Goal: Transaction & Acquisition: Download file/media

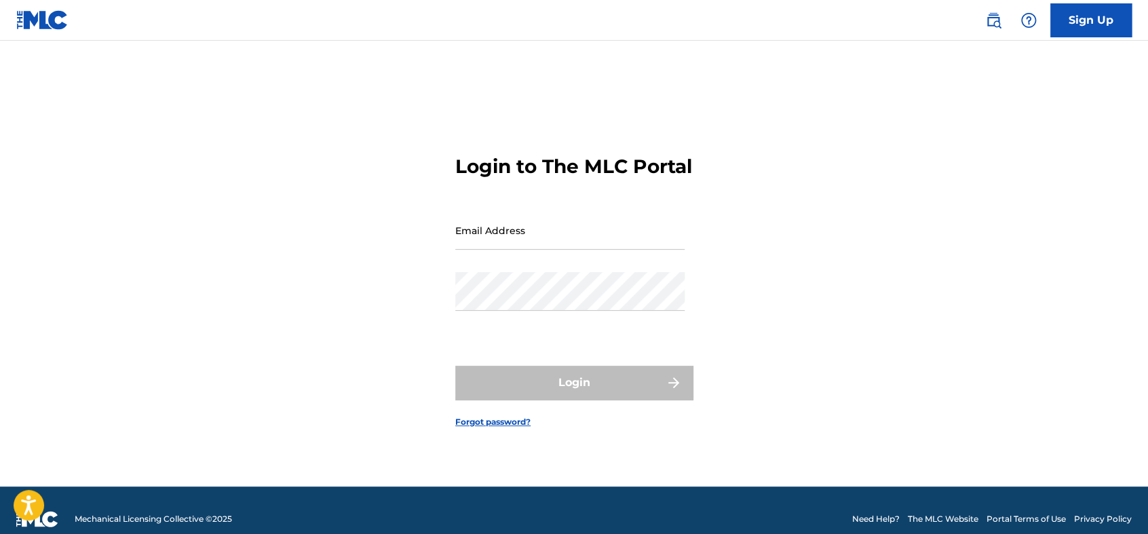
click at [577, 238] on input "Email Address" at bounding box center [569, 230] width 229 height 39
type input "[EMAIL_ADDRESS][DOMAIN_NAME]"
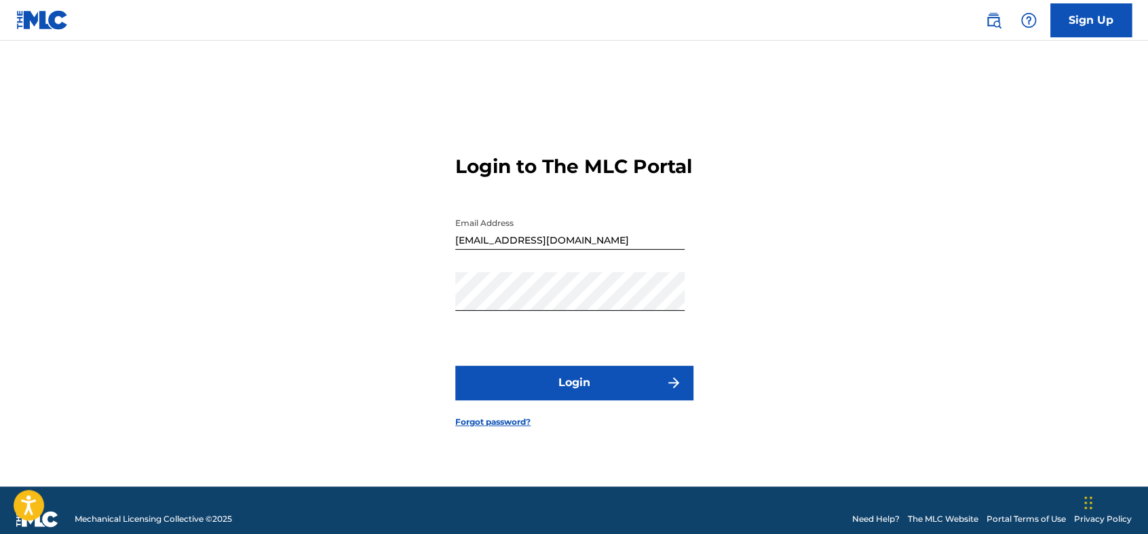
click at [571, 395] on button "Login" at bounding box center [574, 383] width 238 height 34
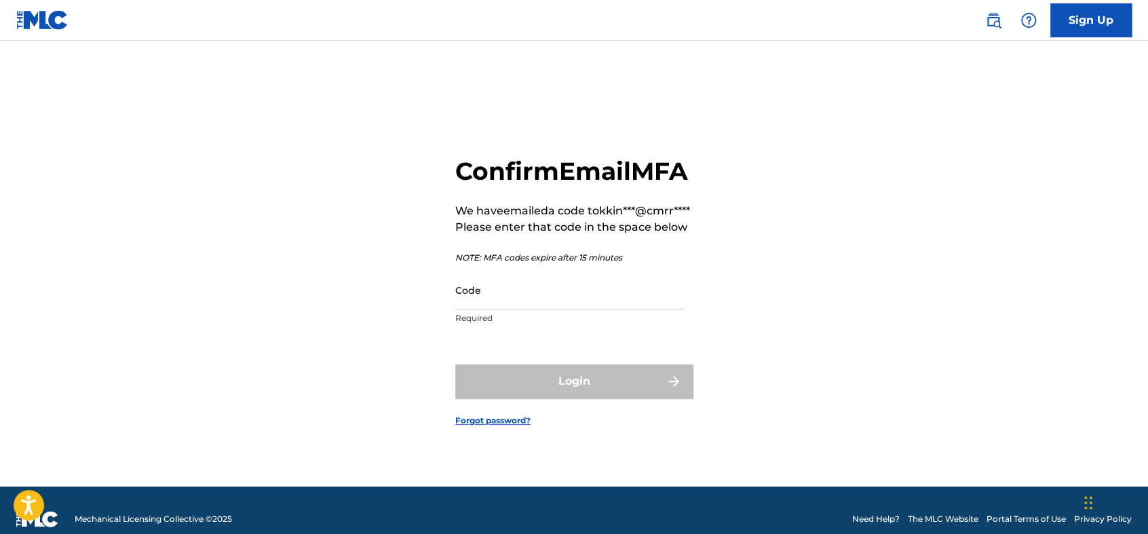
click at [570, 309] on input "Code" at bounding box center [569, 290] width 229 height 39
click at [476, 306] on input "Code" at bounding box center [569, 290] width 229 height 39
click at [516, 309] on input "Code" at bounding box center [569, 290] width 229 height 39
paste input "197256"
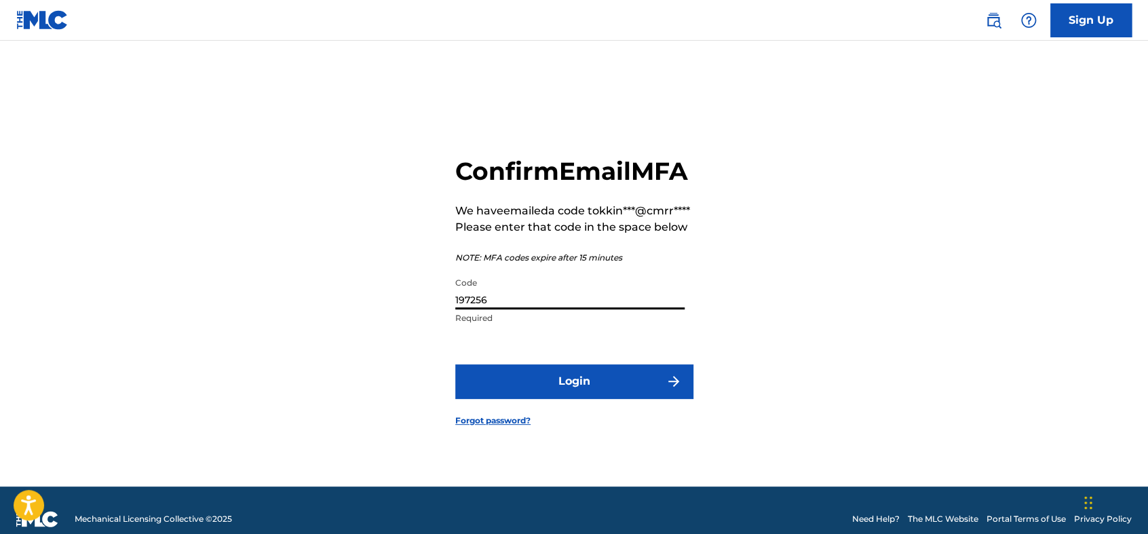
type input "197256"
click at [543, 398] on button "Login" at bounding box center [574, 381] width 238 height 34
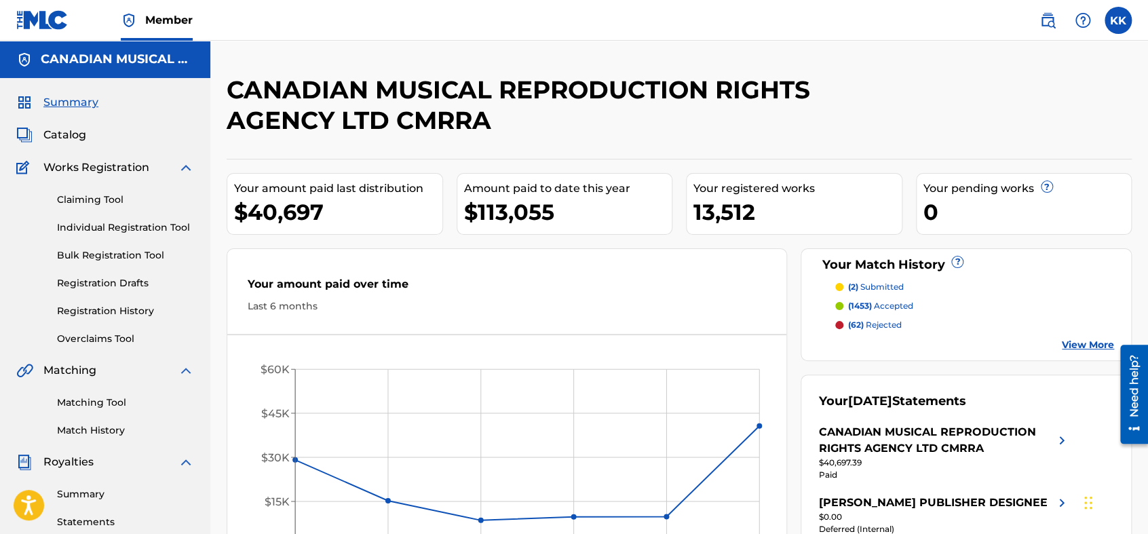
click at [82, 490] on link "Summary" at bounding box center [125, 494] width 137 height 14
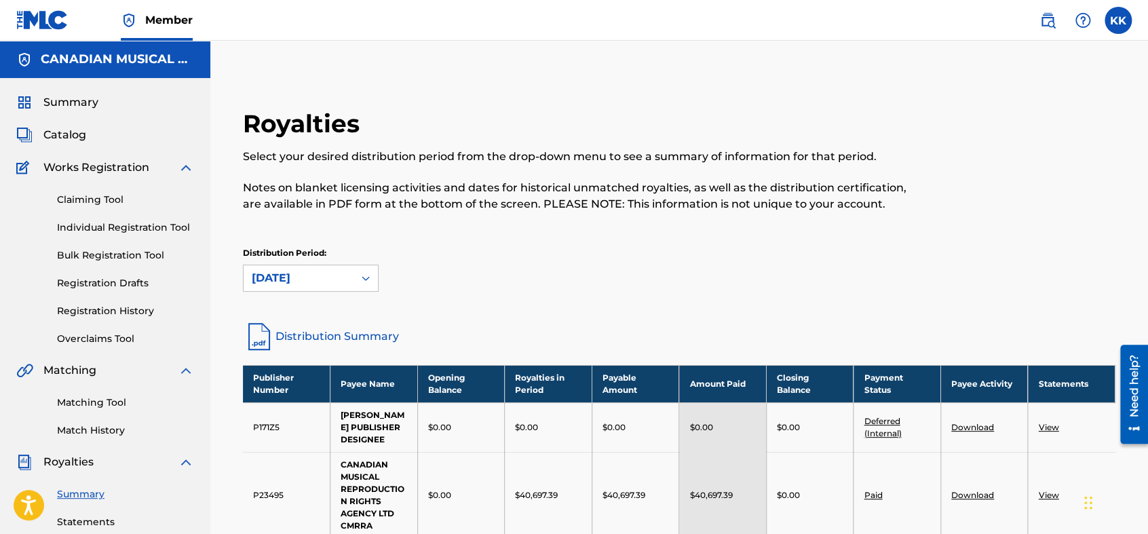
click at [975, 383] on th "Payee Activity" at bounding box center [985, 383] width 88 height 37
click at [1052, 432] on link "View" at bounding box center [1048, 427] width 20 height 10
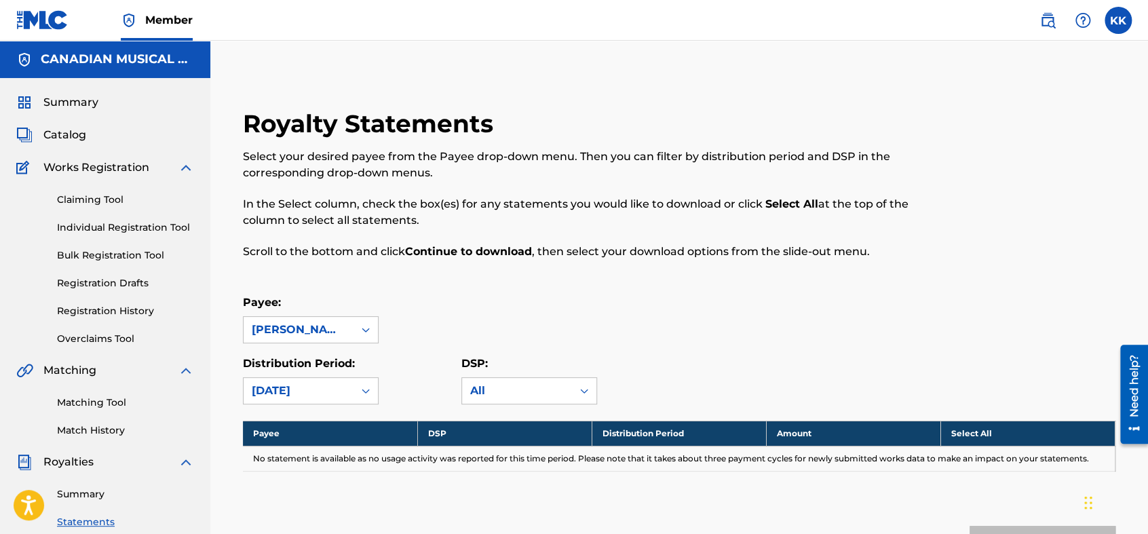
scroll to position [226, 0]
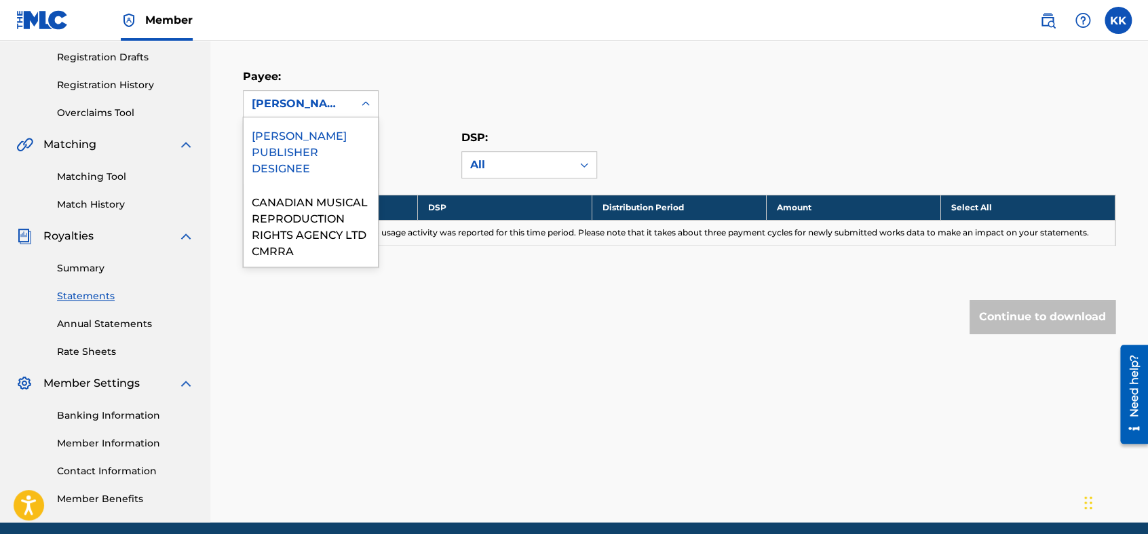
click at [342, 100] on div "[PERSON_NAME] PUBLISHER DESIGNEE" at bounding box center [299, 104] width 94 height 16
click at [271, 210] on div "CANADIAN MUSICAL REPRODUCTION RIGHTS AGENCY LTD CMRRA" at bounding box center [311, 225] width 134 height 83
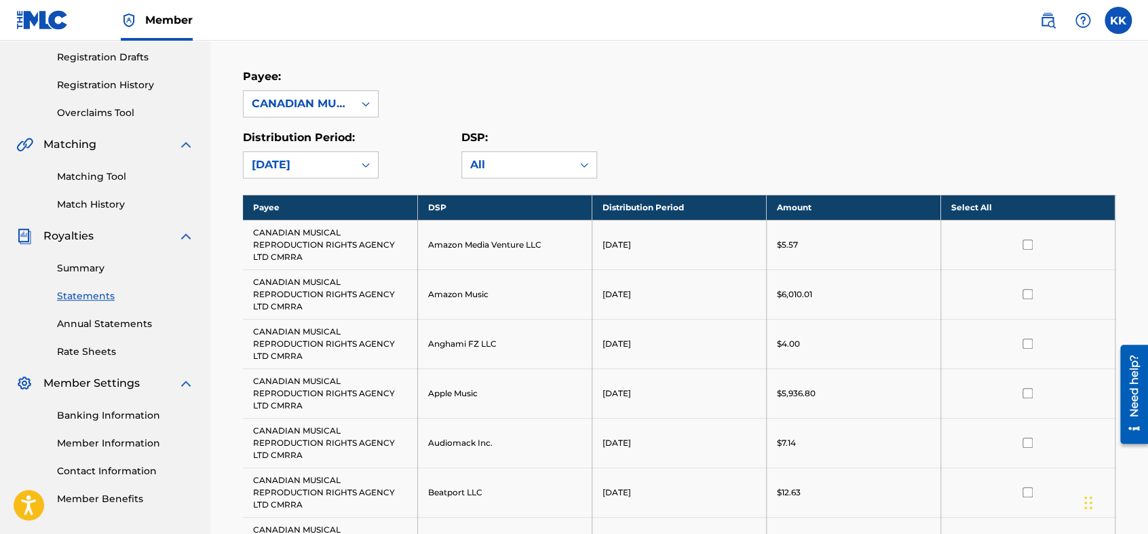
click at [974, 202] on th "Select All" at bounding box center [1028, 207] width 174 height 25
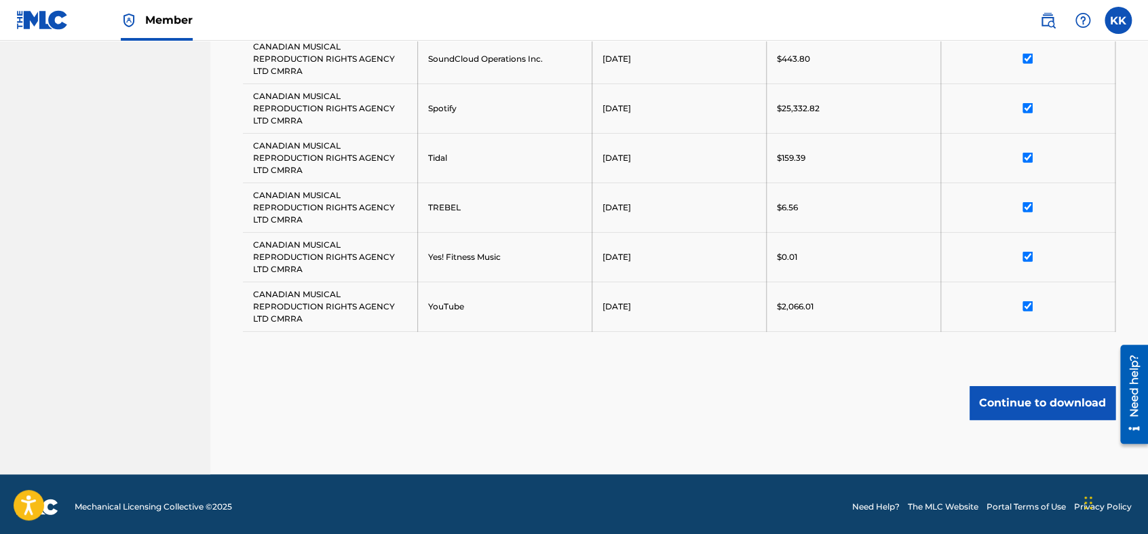
scroll to position [1603, 0]
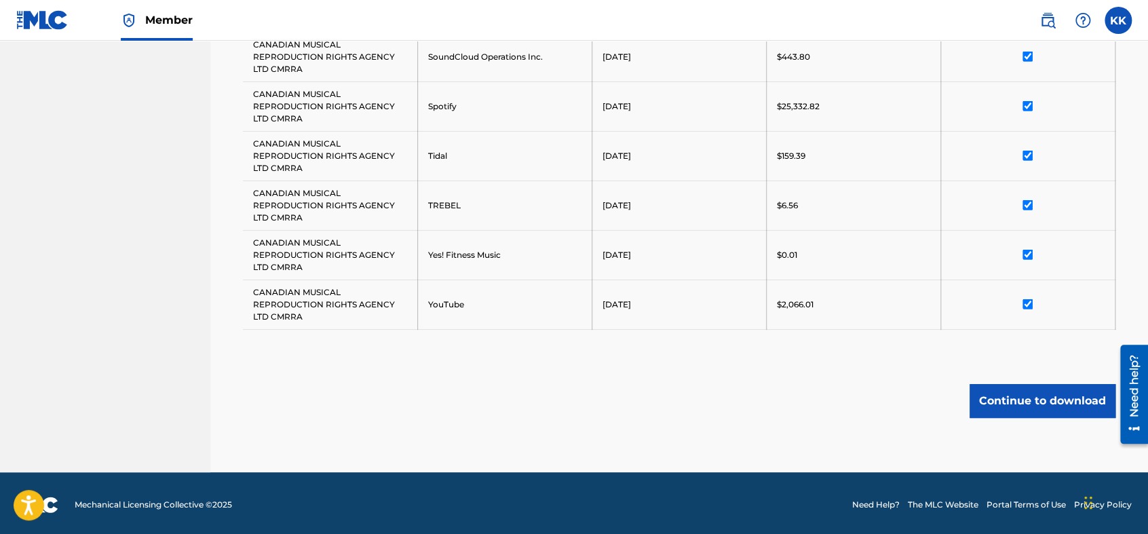
click at [993, 404] on button "Continue to download" at bounding box center [1043, 401] width 146 height 34
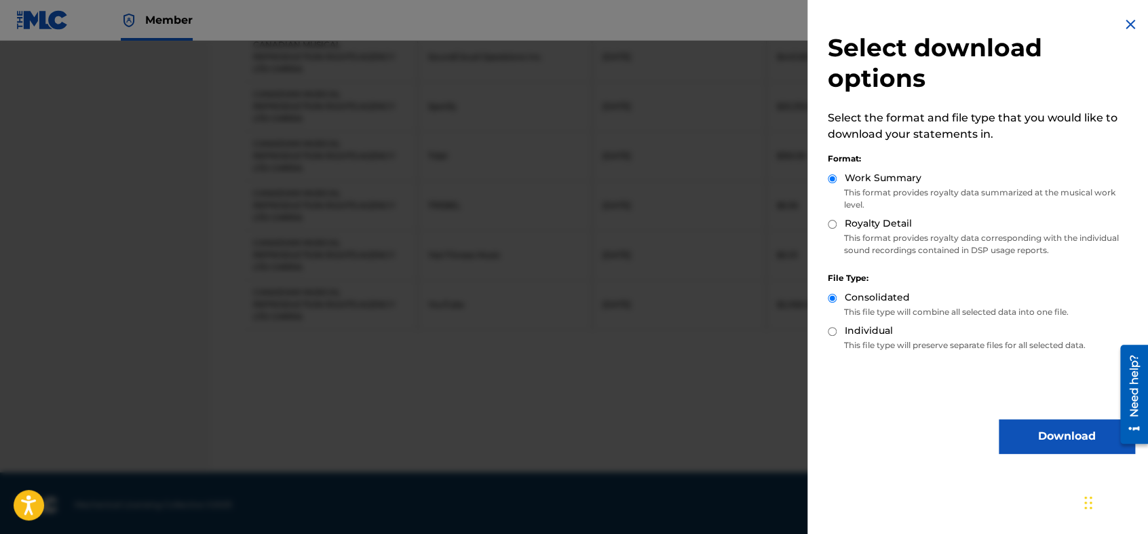
click at [833, 226] on input "Royalty Detail" at bounding box center [832, 224] width 9 height 9
radio input "true"
click at [1042, 440] on button "Download" at bounding box center [1067, 436] width 136 height 34
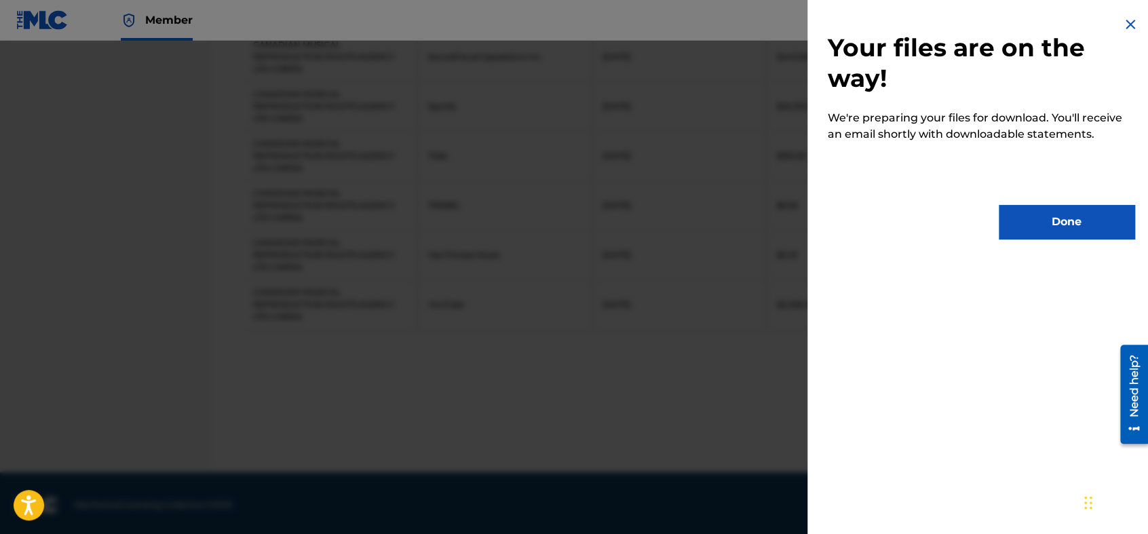
click at [1039, 229] on button "Done" at bounding box center [1067, 222] width 136 height 34
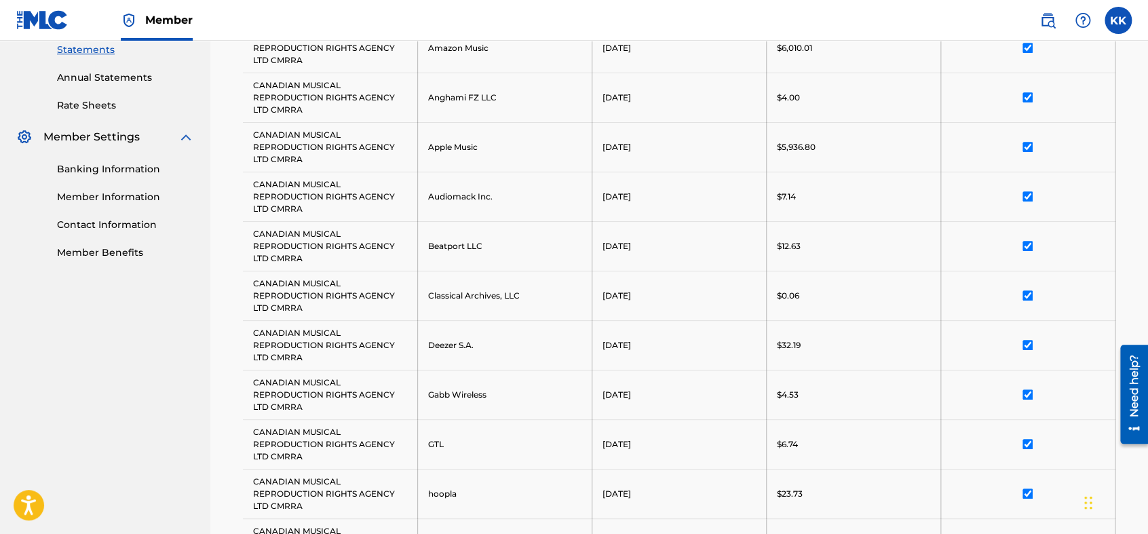
scroll to position [246, 0]
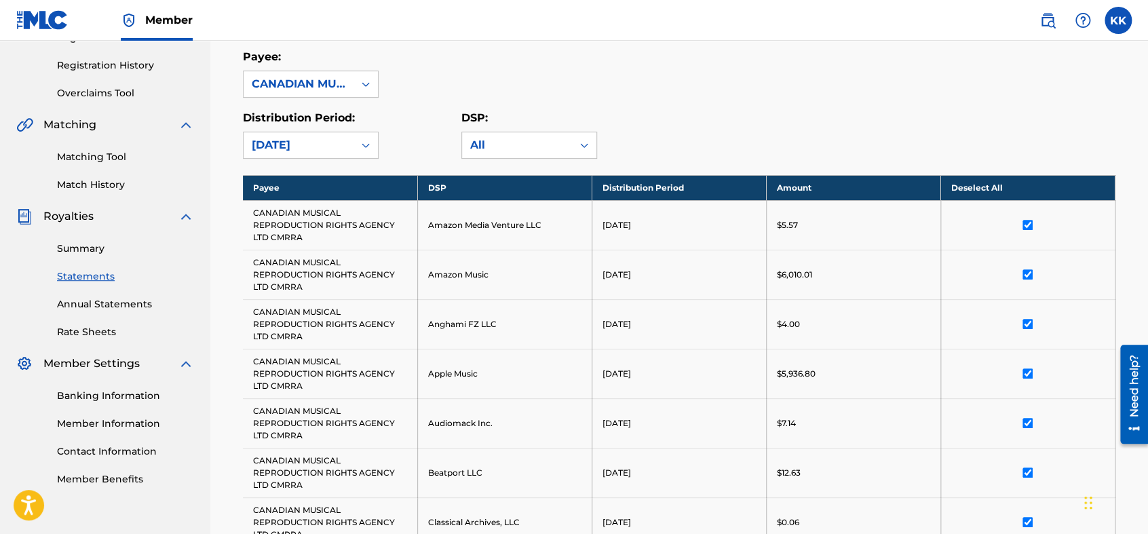
click at [92, 242] on link "Summary" at bounding box center [125, 249] width 137 height 14
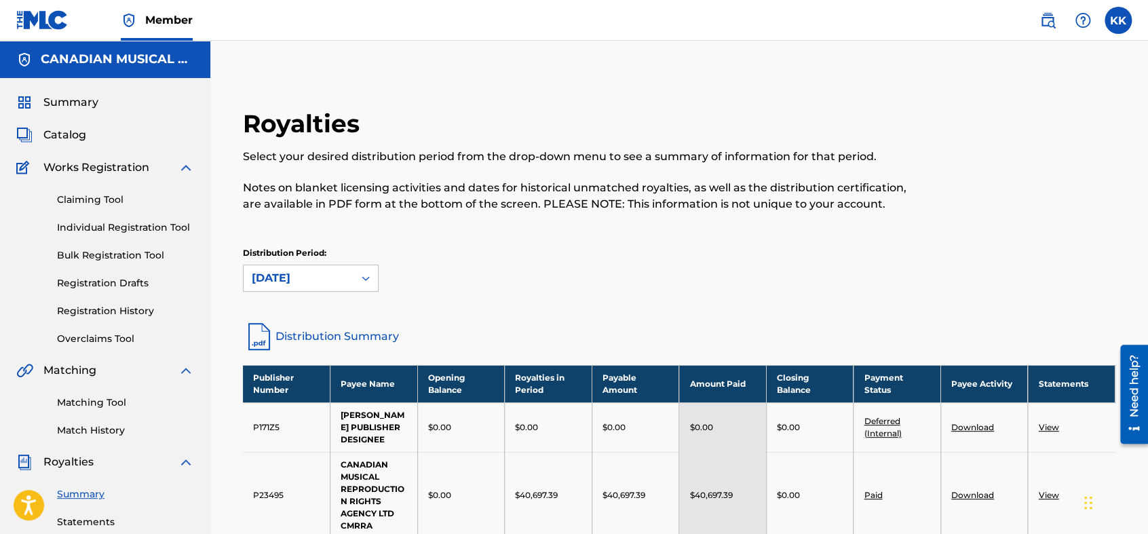
click at [975, 500] on link "Download" at bounding box center [972, 495] width 43 height 10
click at [499, 309] on div "Royalties Select your desired distribution period from the drop-down menu to se…" at bounding box center [679, 447] width 905 height 676
drag, startPoint x: 1103, startPoint y: 126, endPoint x: 1095, endPoint y: 121, distance: 10.0
click at [1103, 126] on div at bounding box center [1015, 168] width 201 height 119
click at [758, 93] on div "Royalties Select your desired distribution period from the drop-down menu to se…" at bounding box center [679, 430] width 905 height 710
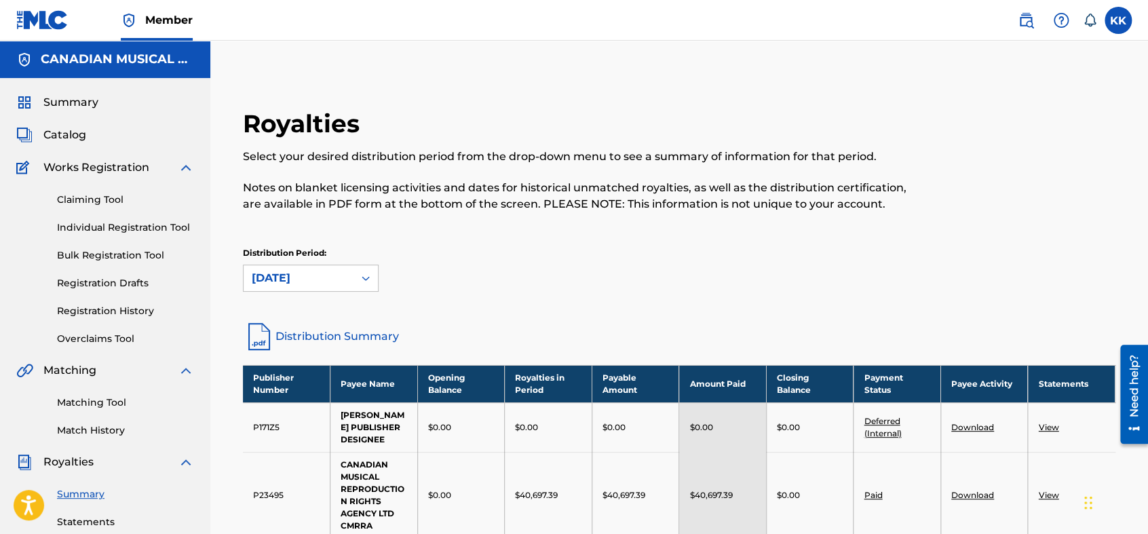
click at [607, 270] on div "Distribution Period: [DATE]" at bounding box center [679, 269] width 873 height 45
click at [784, 195] on p "Notes on blanket licensing activities and dates for historical unmatched royalt…" at bounding box center [579, 196] width 672 height 33
